Goal: Transaction & Acquisition: Book appointment/travel/reservation

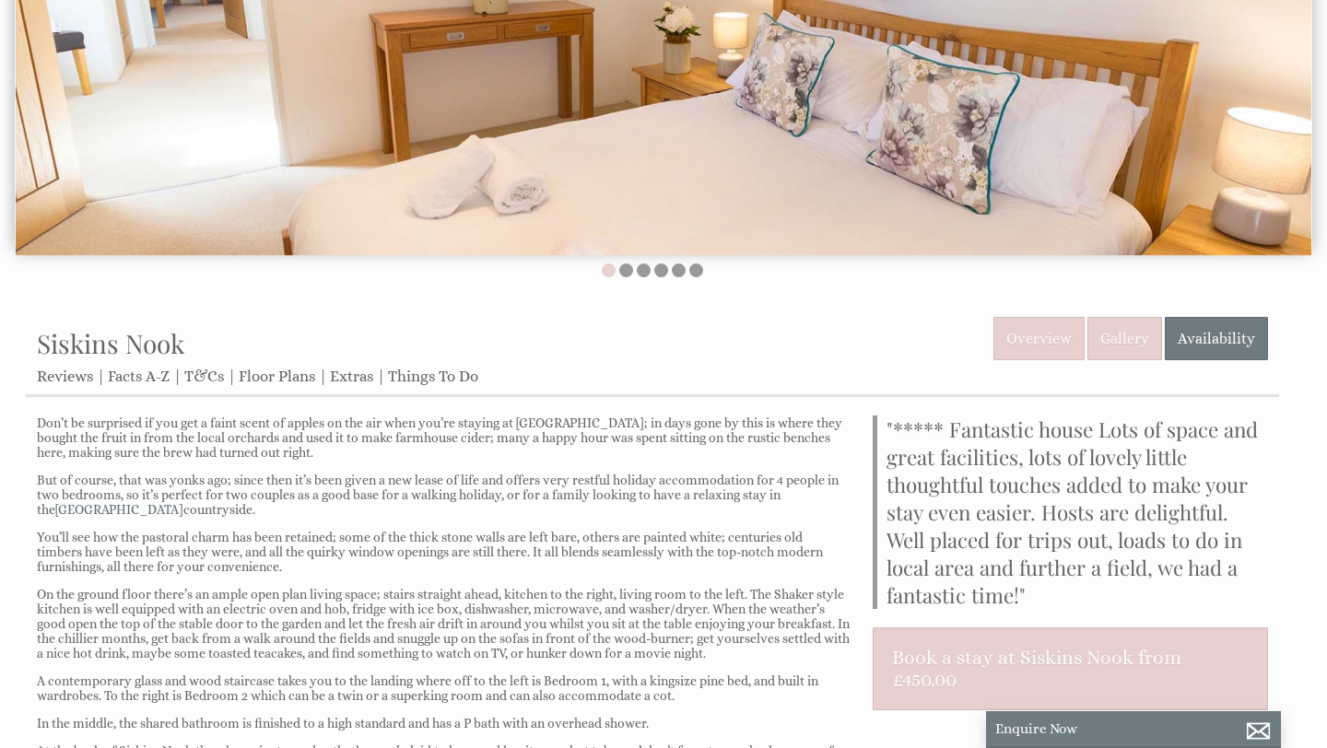
scroll to position [730, 0]
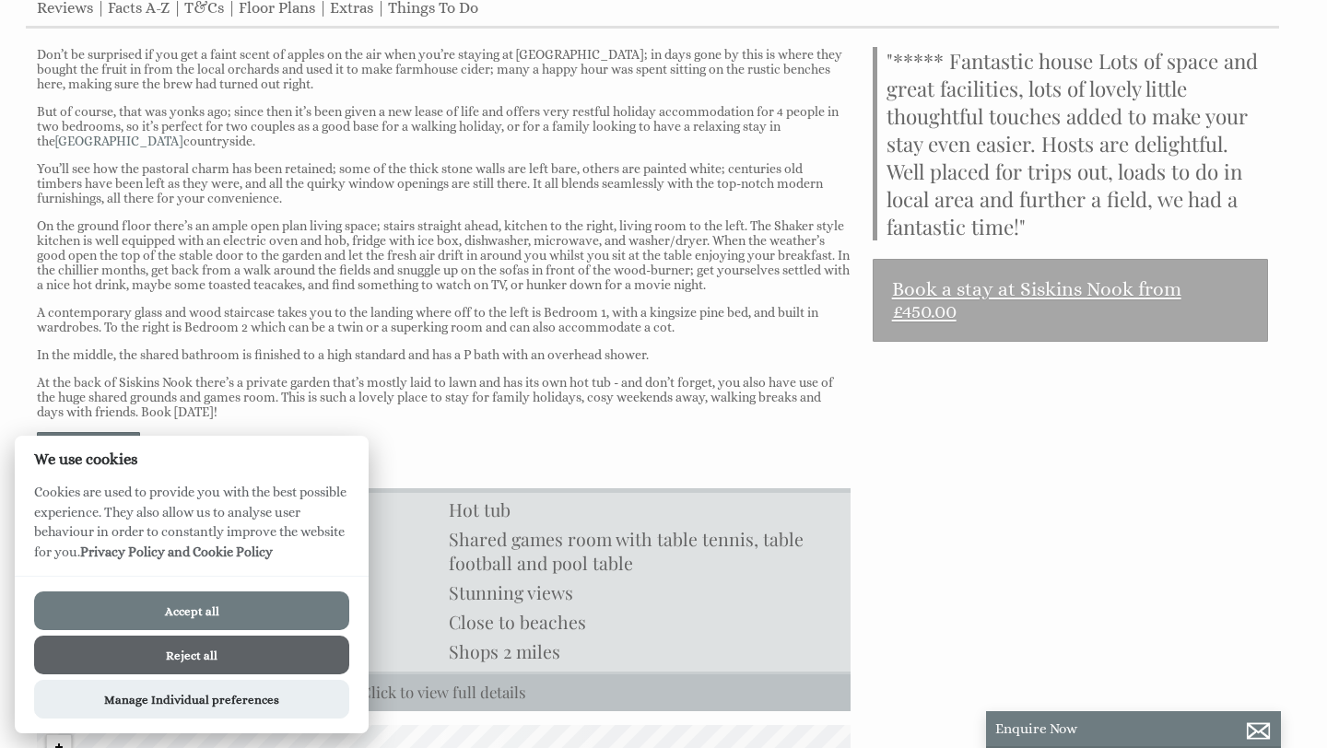
click at [1022, 289] on link "Book a stay at Siskins Nook from £450.00" at bounding box center [1069, 300] width 395 height 83
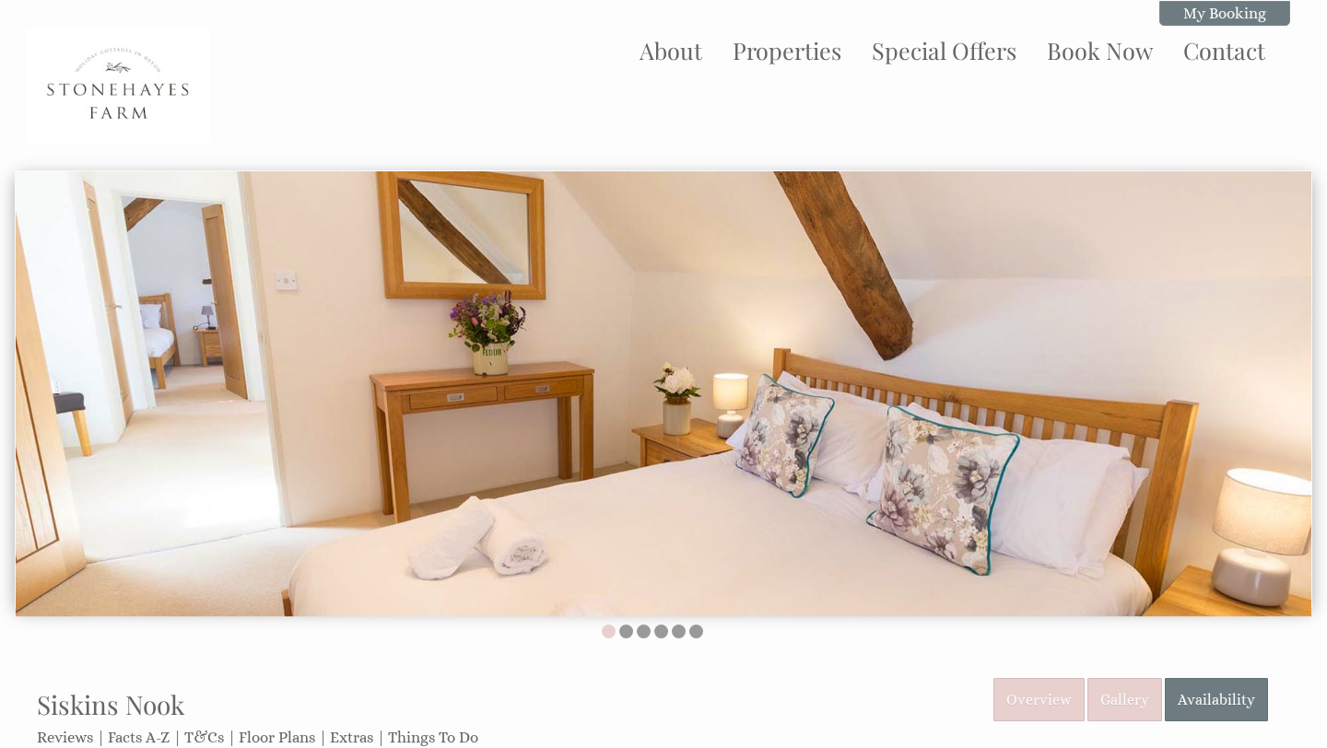
click at [883, 706] on div "Properties Siskins Nook Overview Gallery Availability Reviews Facts A-Z T&Cs Fl…" at bounding box center [652, 718] width 1253 height 80
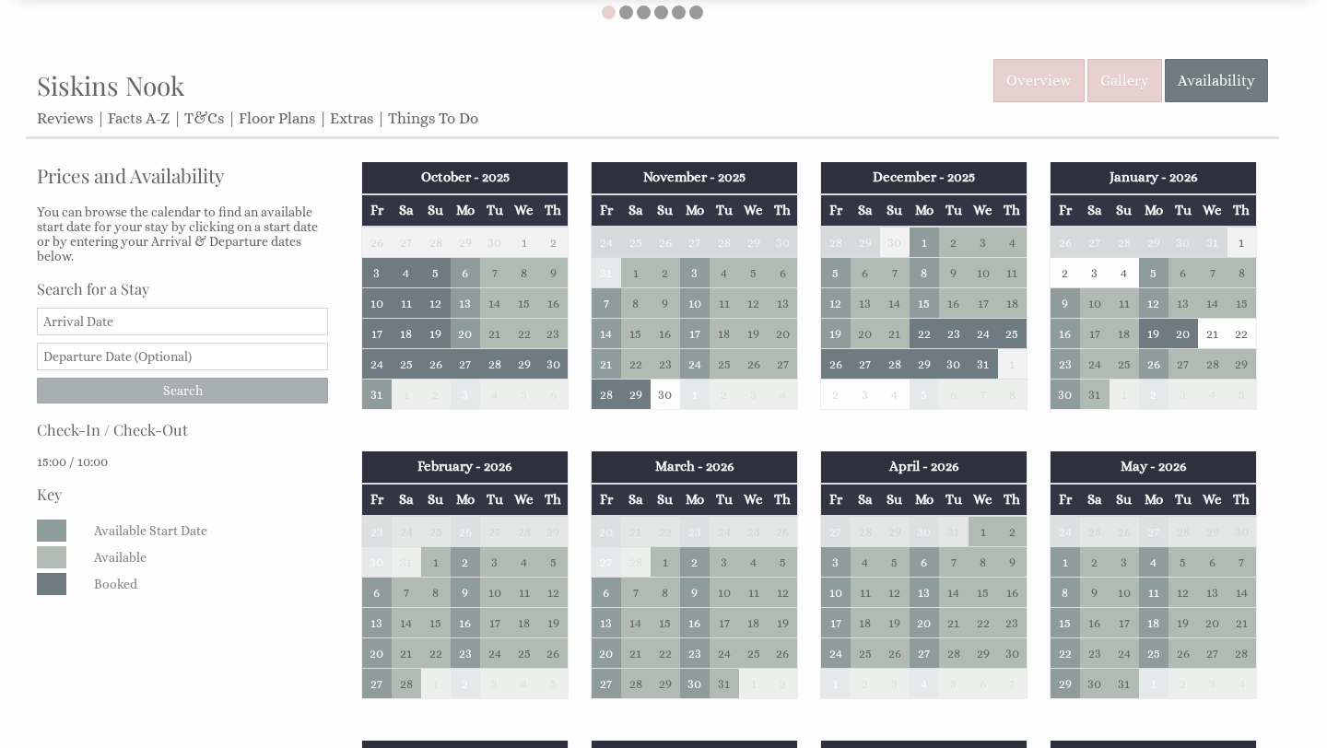
scroll to position [626, 0]
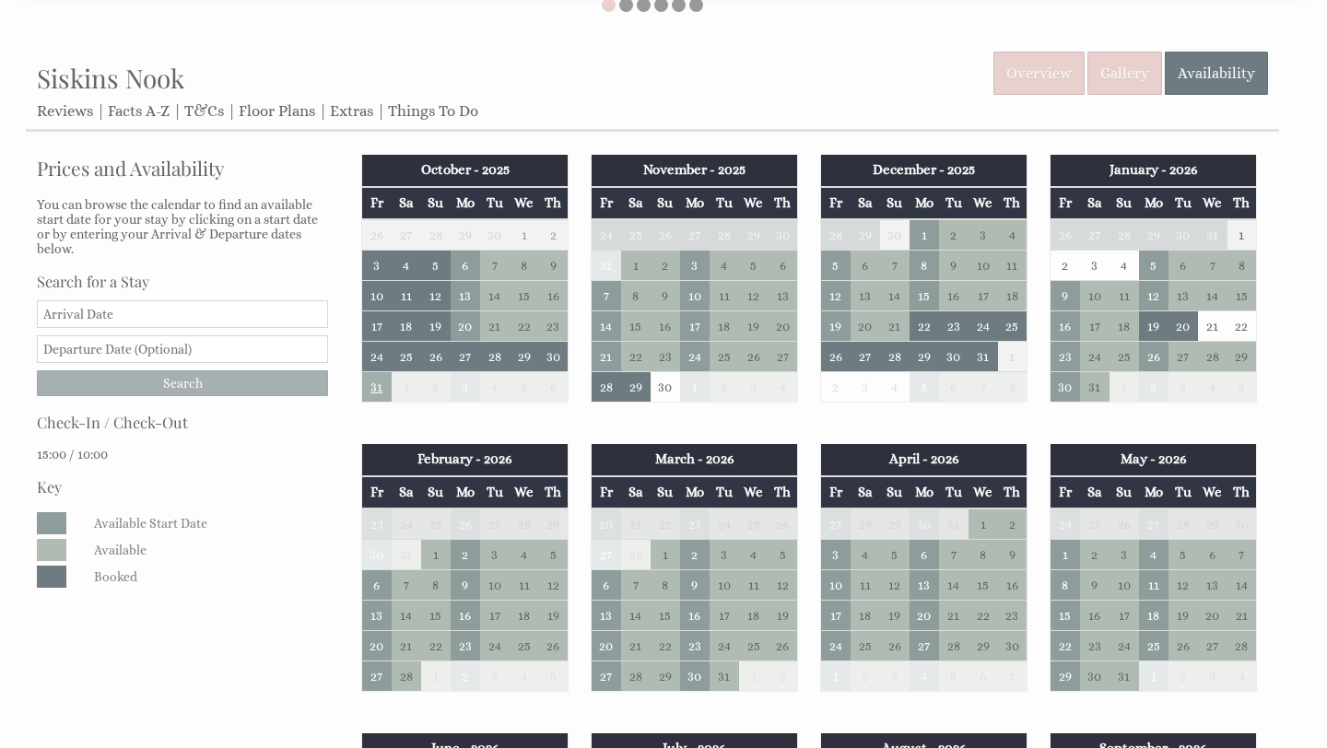
click at [376, 390] on td "31" at bounding box center [376, 387] width 29 height 30
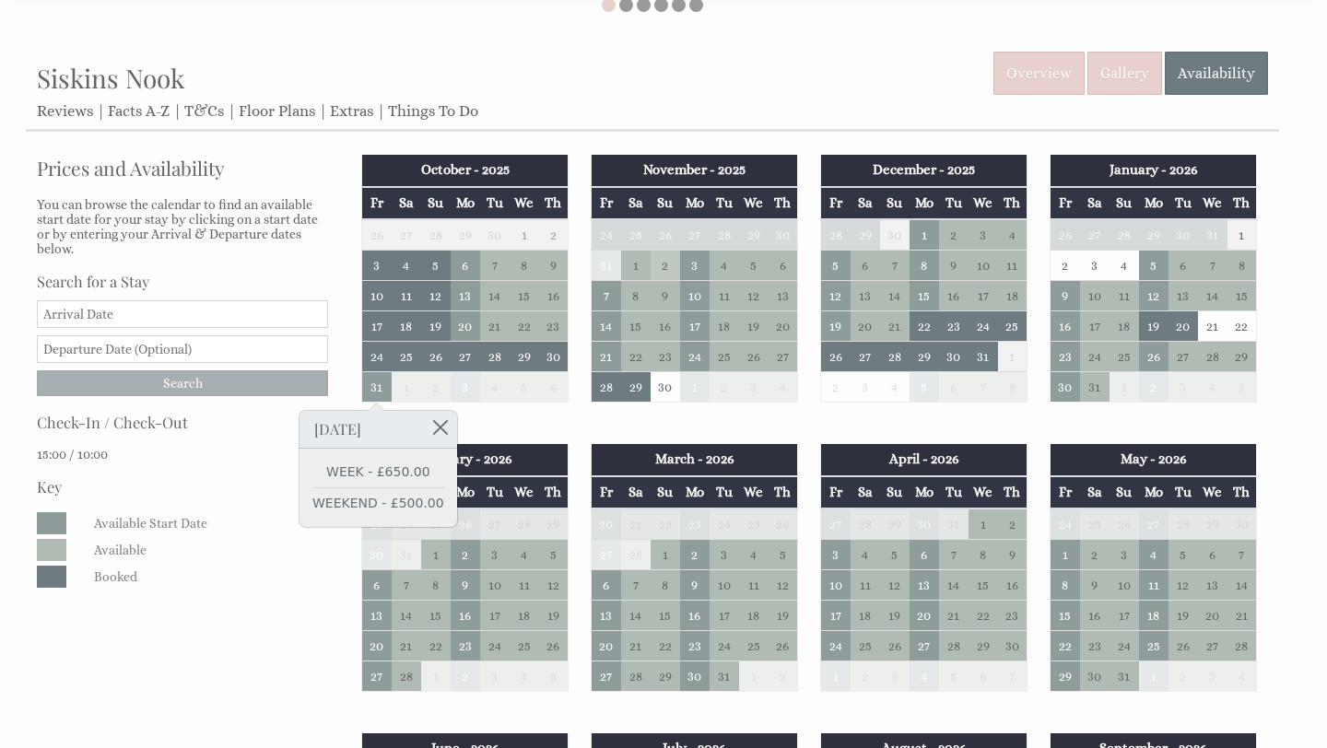
click at [663, 265] on td "2" at bounding box center [664, 266] width 29 height 30
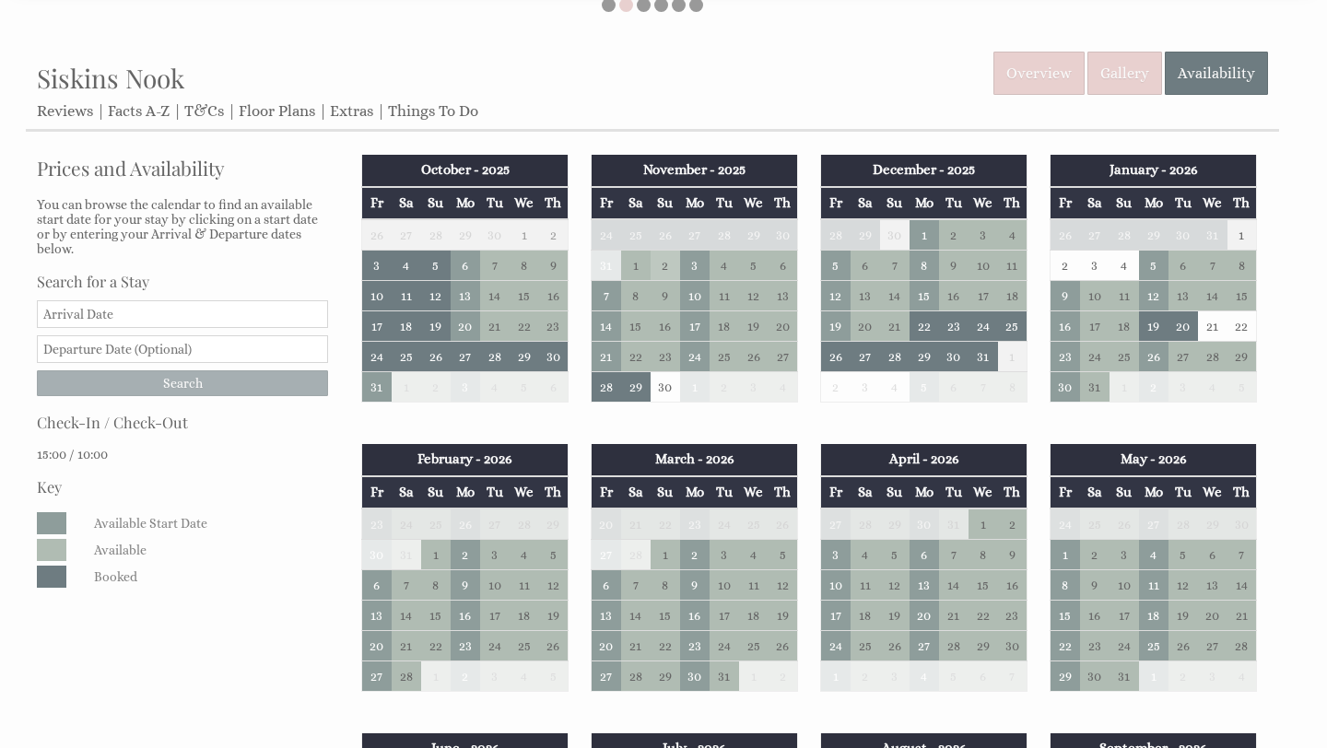
click at [666, 270] on td "2" at bounding box center [664, 266] width 29 height 30
click at [378, 391] on td "31" at bounding box center [376, 387] width 29 height 30
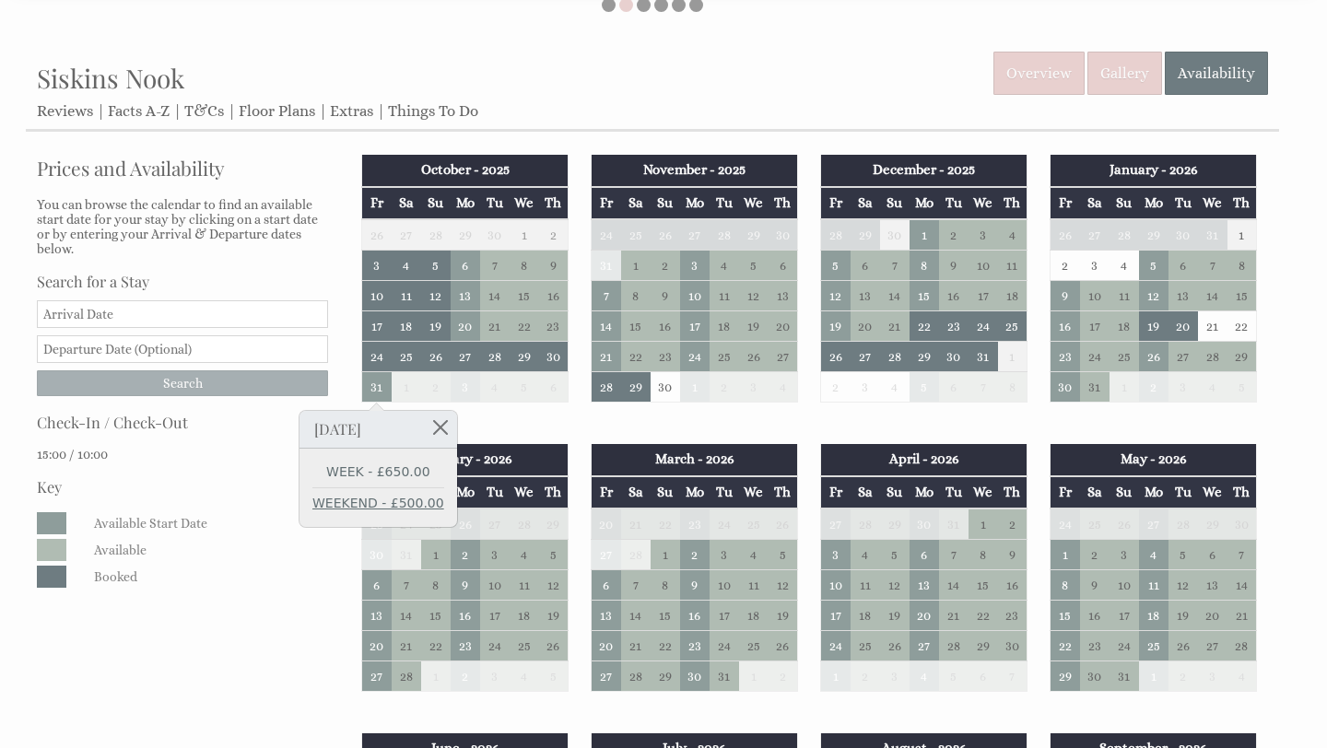
click at [396, 505] on link "WEEKEND - £500.00" at bounding box center [378, 503] width 132 height 19
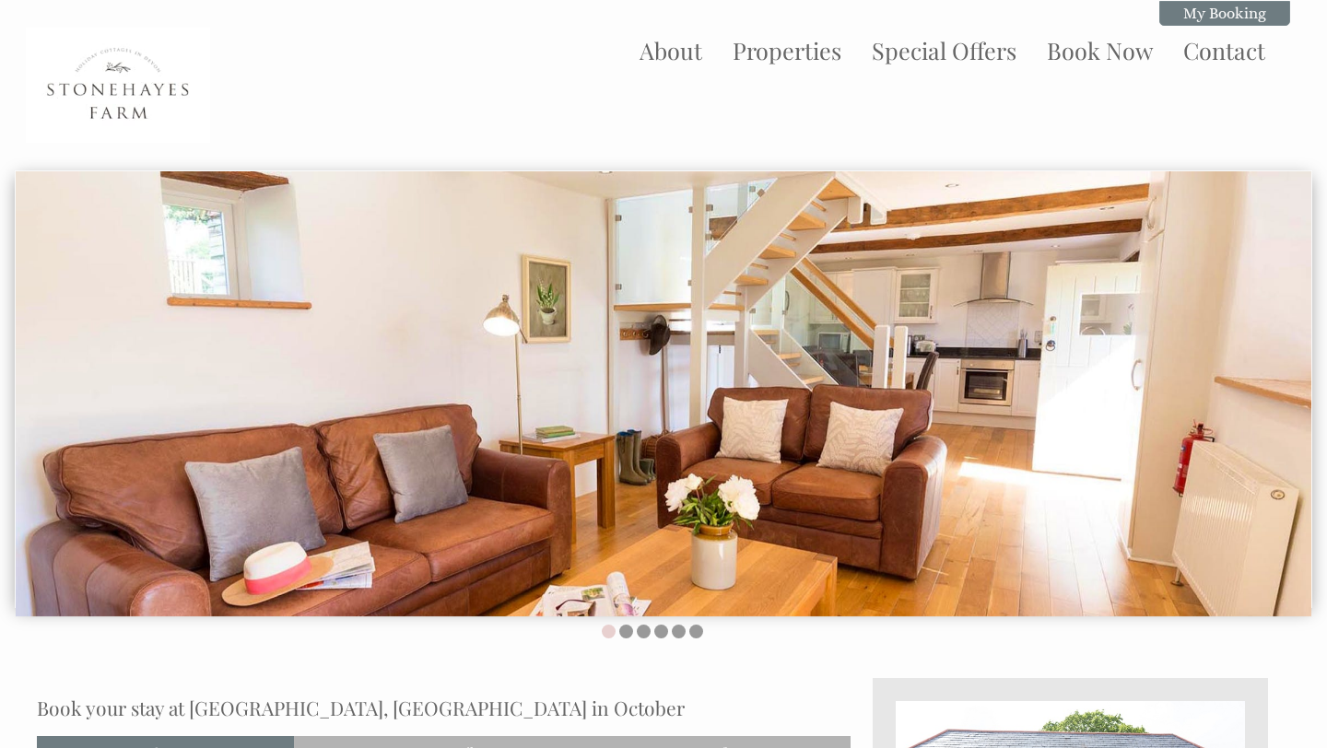
click at [824, 101] on div "About Properties Special Offers Book Now Contact My Booking My Booking" at bounding box center [652, 85] width 1275 height 115
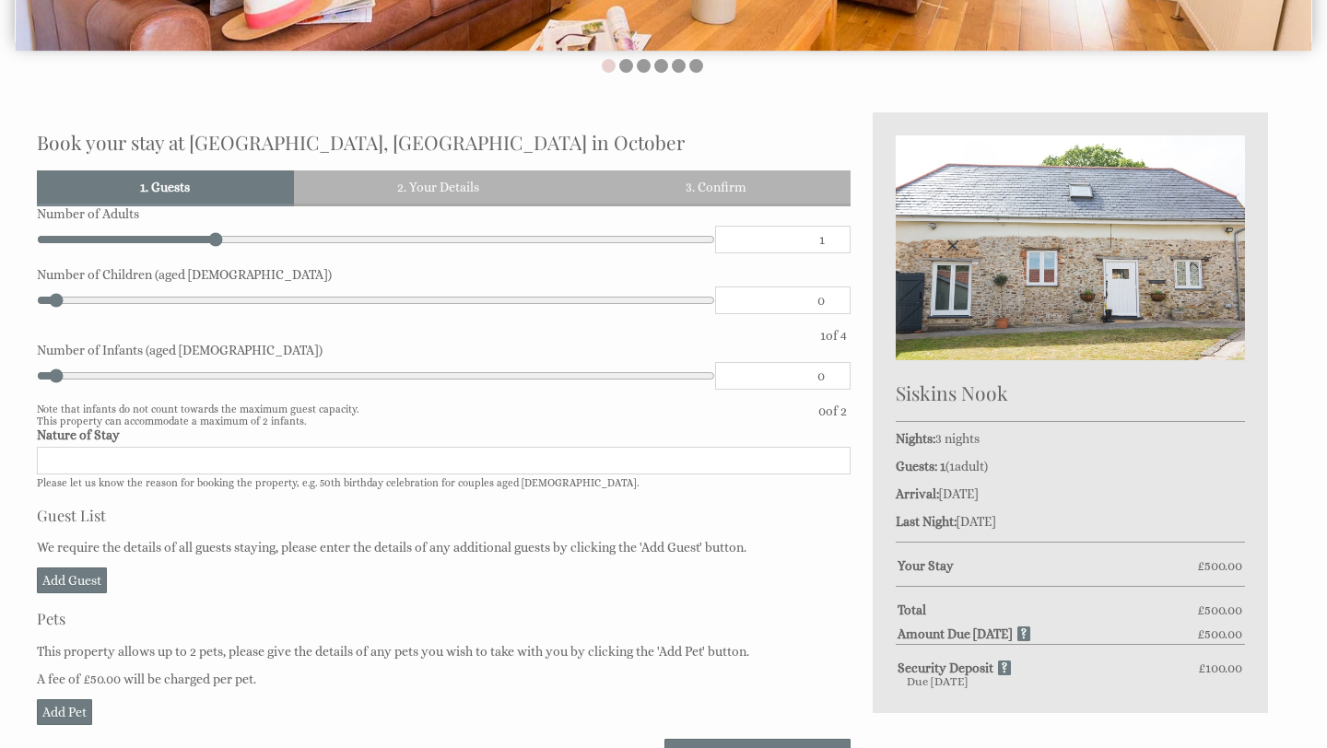
scroll to position [626, 0]
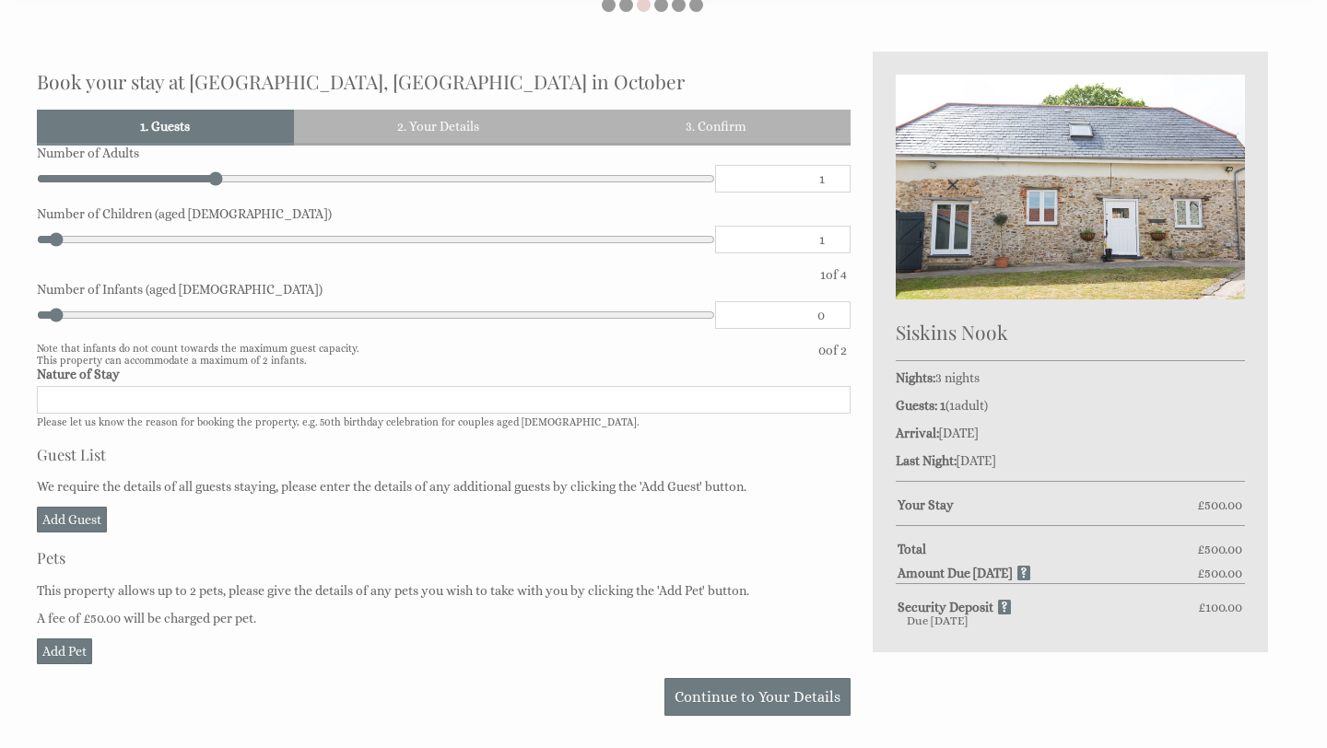
type input "1"
click at [827, 237] on input "1" at bounding box center [782, 240] width 135 height 28
type input "1"
type input "2"
click at [827, 237] on input "2" at bounding box center [782, 240] width 135 height 28
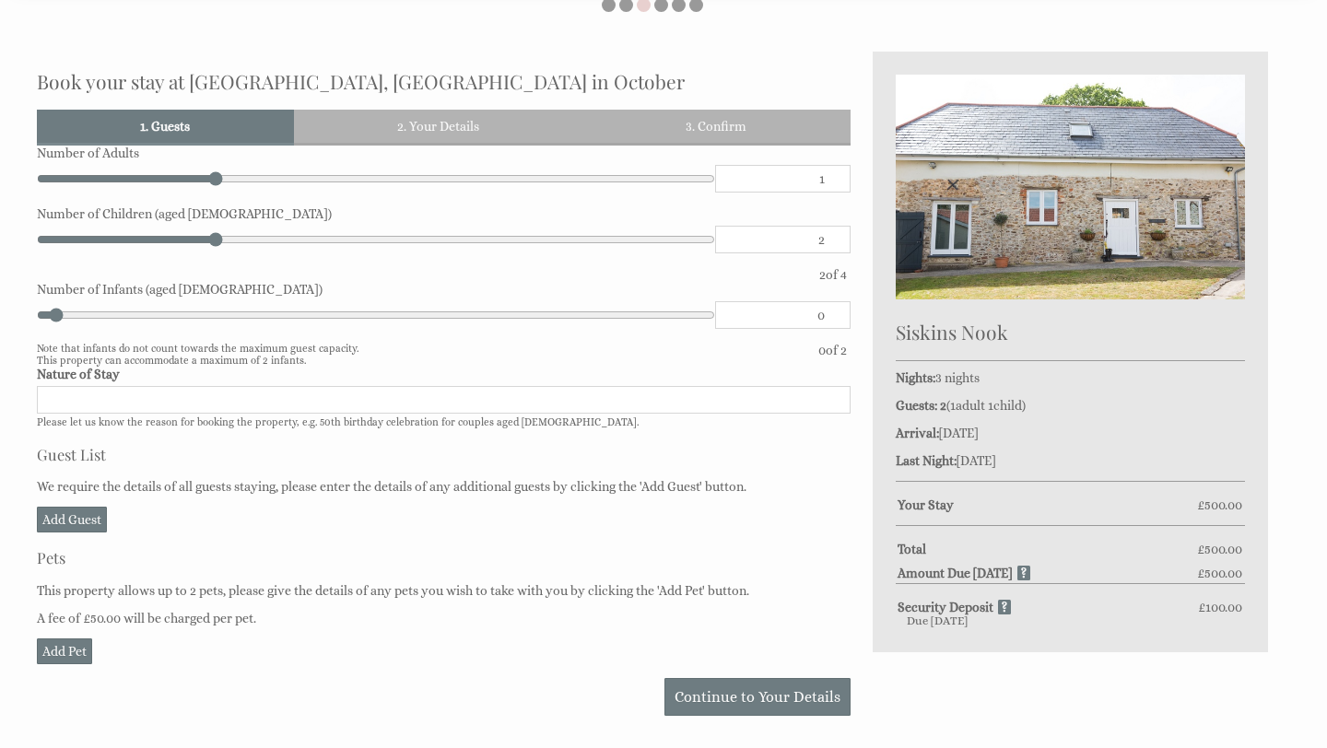
type input "2"
click at [833, 171] on input "2" at bounding box center [782, 179] width 135 height 28
type input "2"
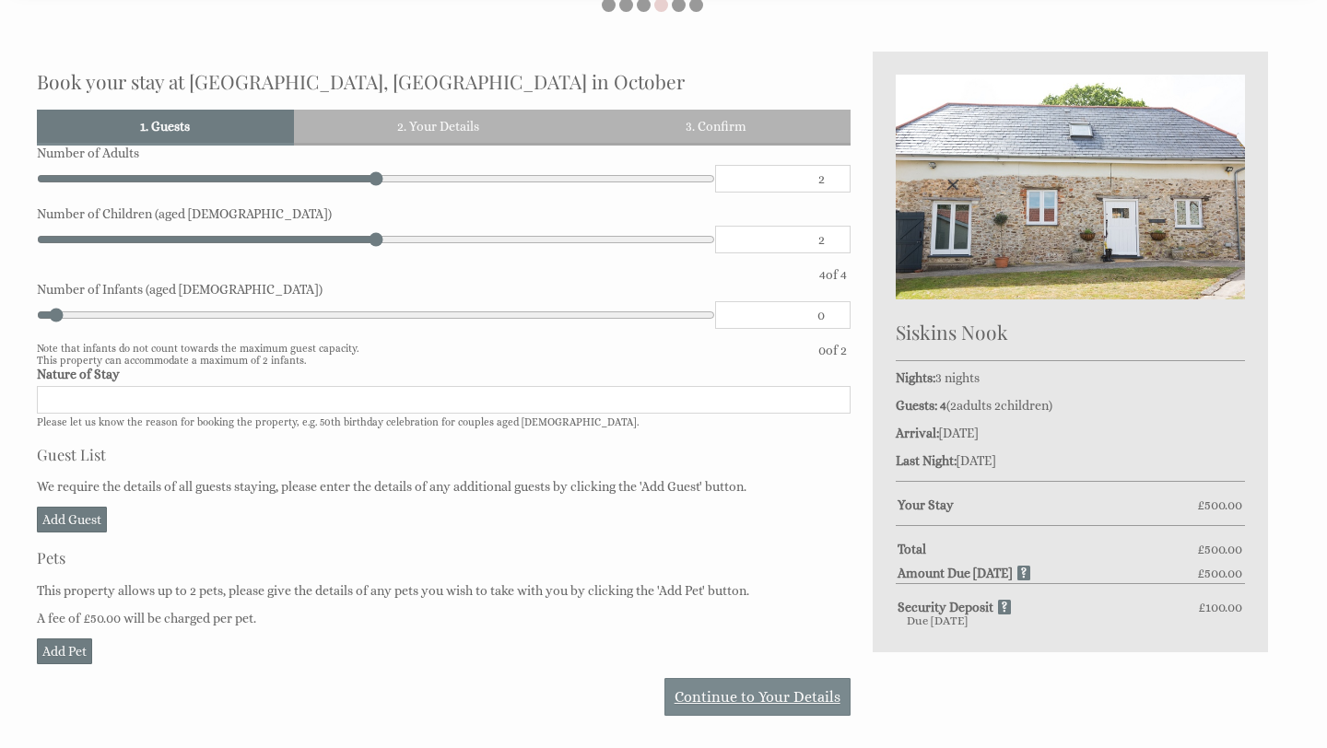
click at [741, 695] on link "Continue to Your Details" at bounding box center [757, 697] width 186 height 38
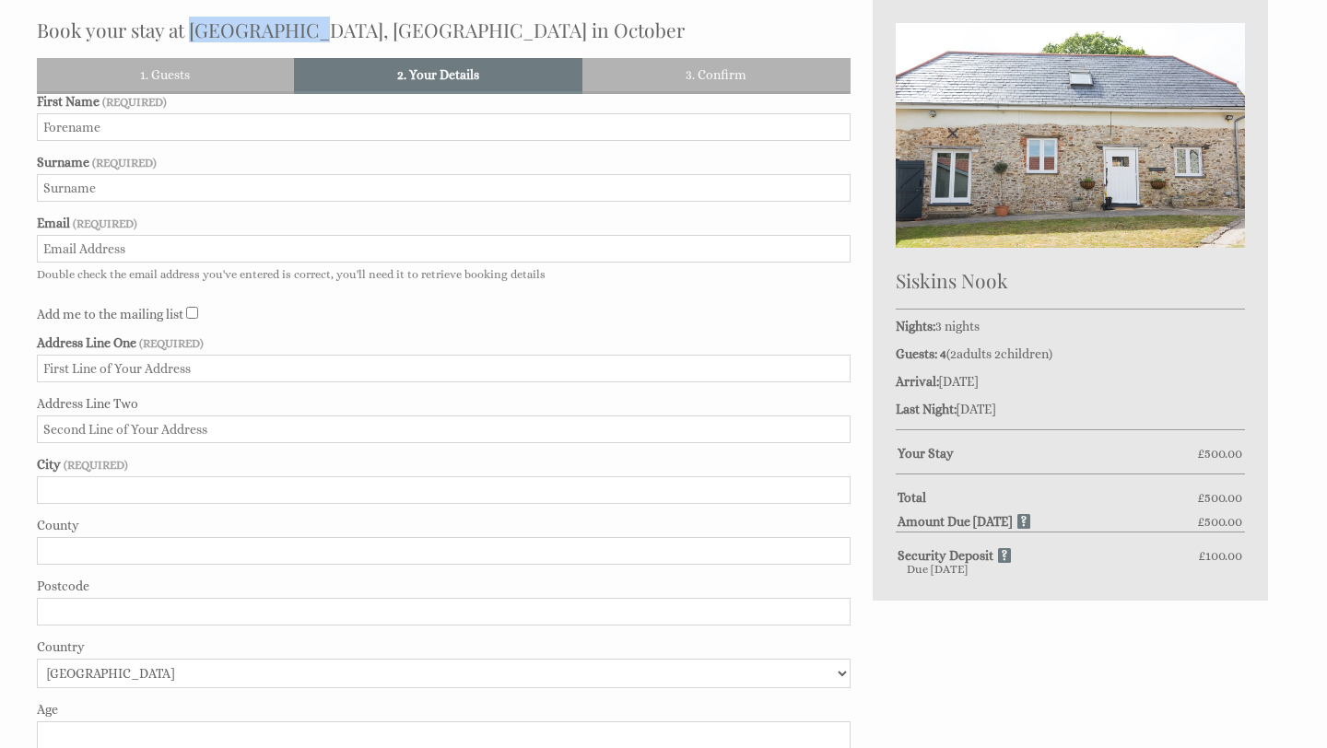
drag, startPoint x: 299, startPoint y: 29, endPoint x: 192, endPoint y: 34, distance: 107.9
click at [192, 34] on h2 "Book your stay at [GEOGRAPHIC_DATA], [GEOGRAPHIC_DATA] in October" at bounding box center [443, 30] width 813 height 26
